Goal: Task Accomplishment & Management: Use online tool/utility

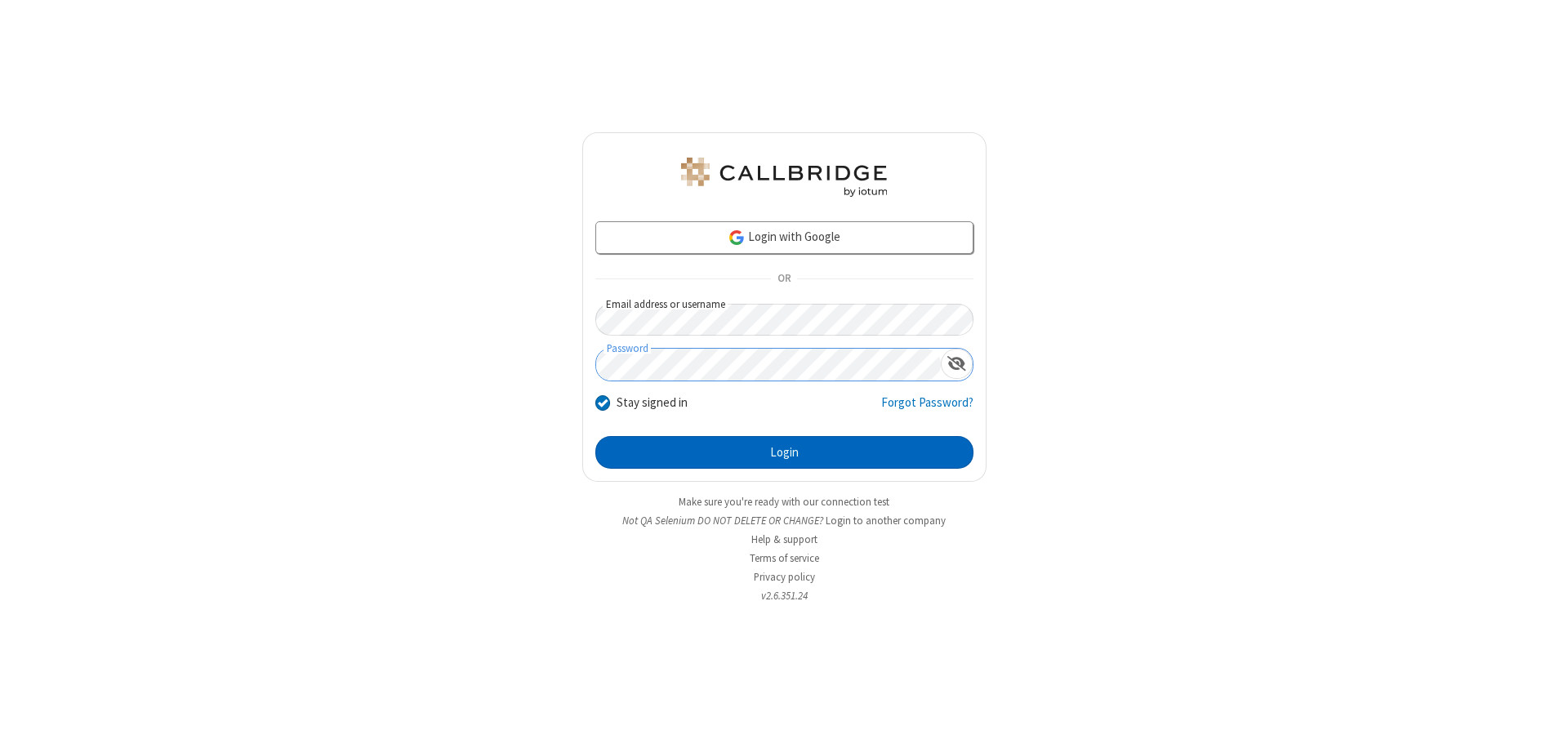
click at [784, 452] on button "Login" at bounding box center [784, 452] width 378 height 33
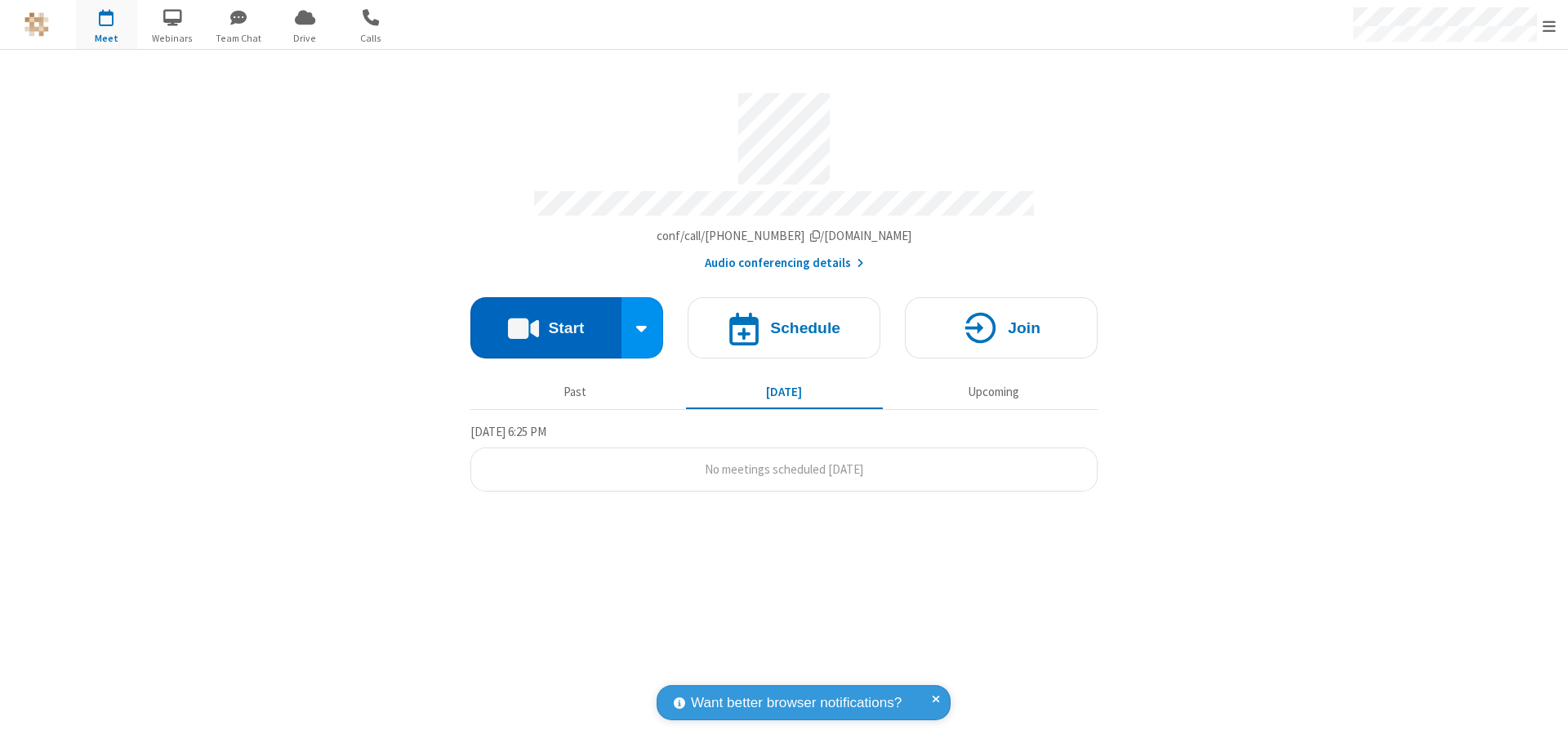
click at [546, 319] on button "Start" at bounding box center [546, 327] width 151 height 61
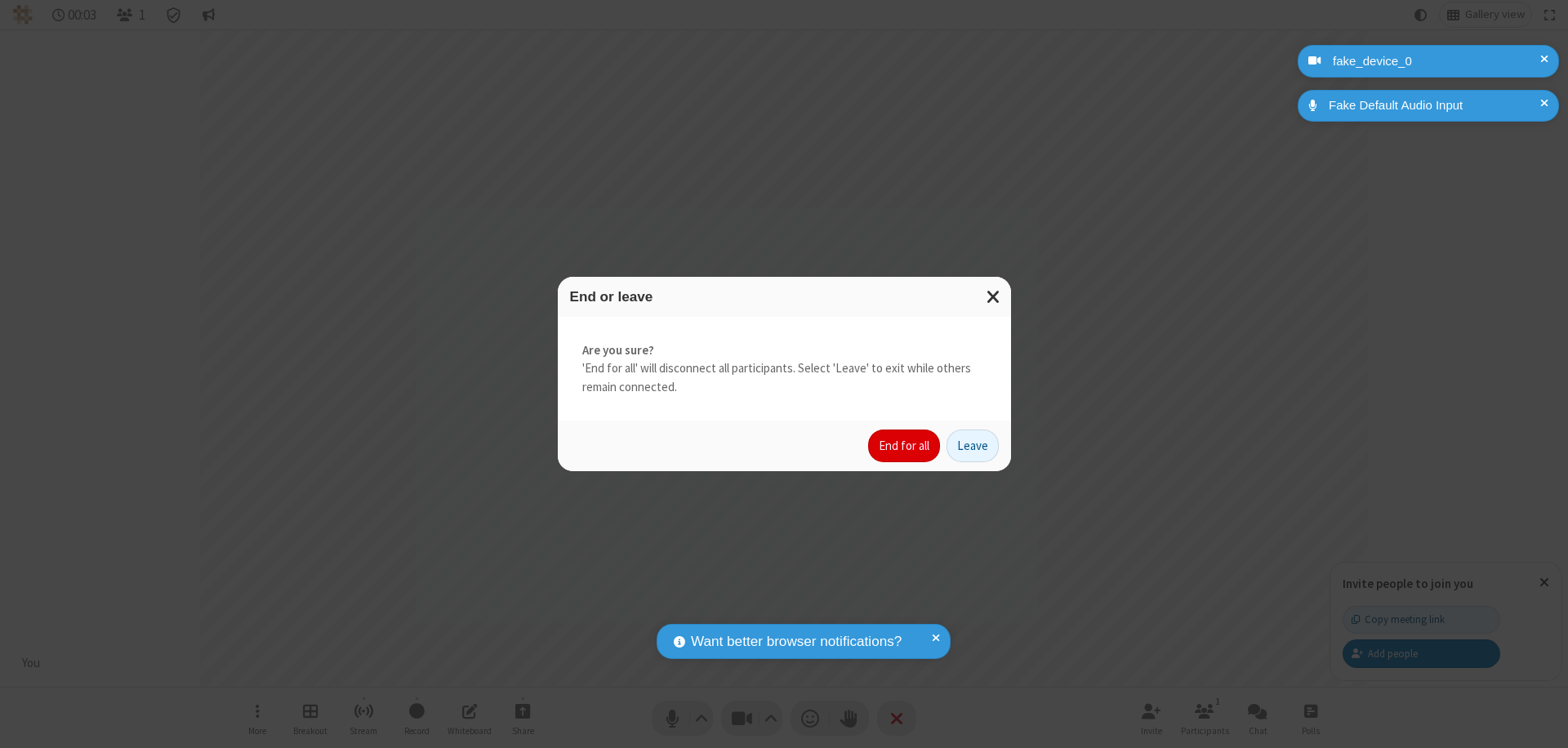
click at [905, 446] on button "End for all" at bounding box center [904, 446] width 72 height 33
